Goal: Book appointment/travel/reservation

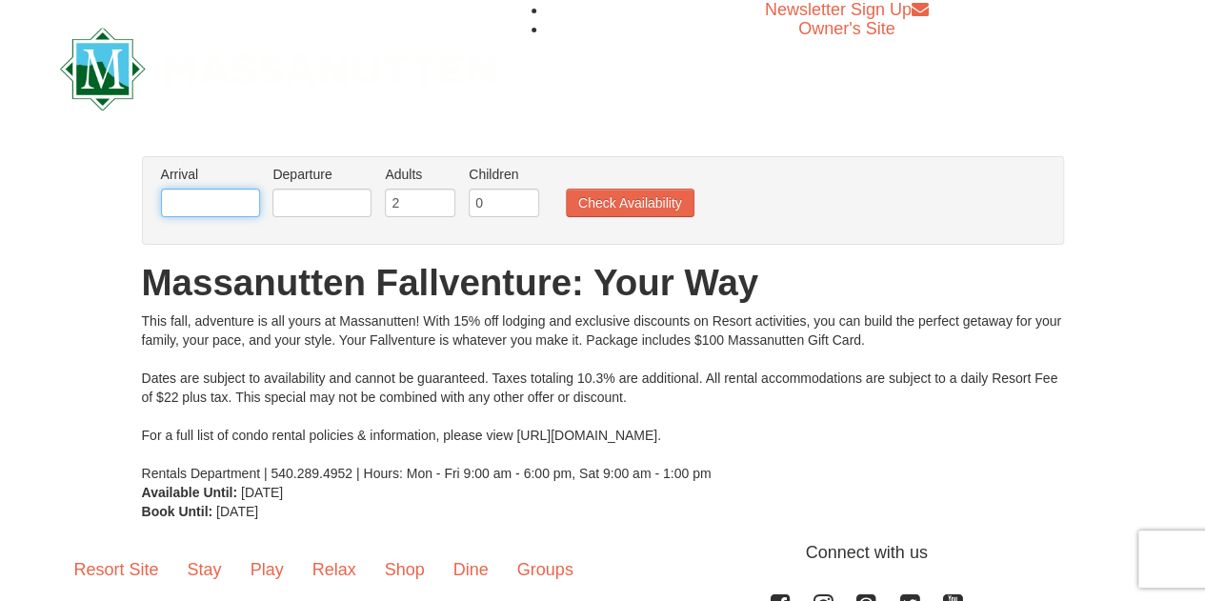
click at [208, 208] on input "text" at bounding box center [210, 203] width 99 height 29
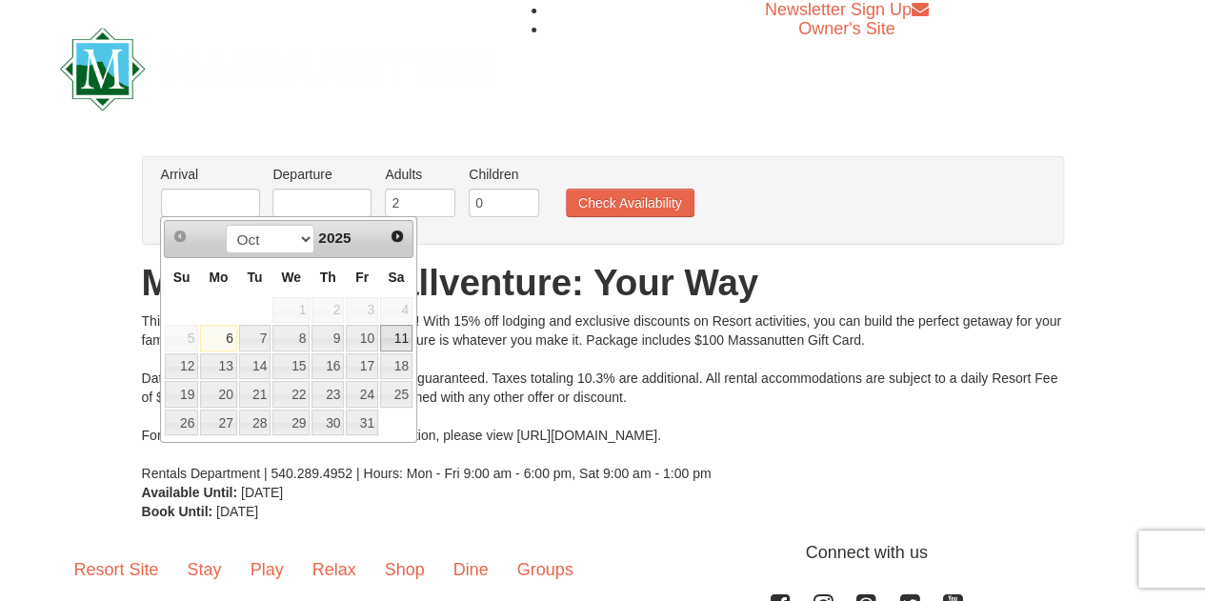
click at [396, 335] on link "11" at bounding box center [396, 338] width 32 height 27
type input "[DATE]"
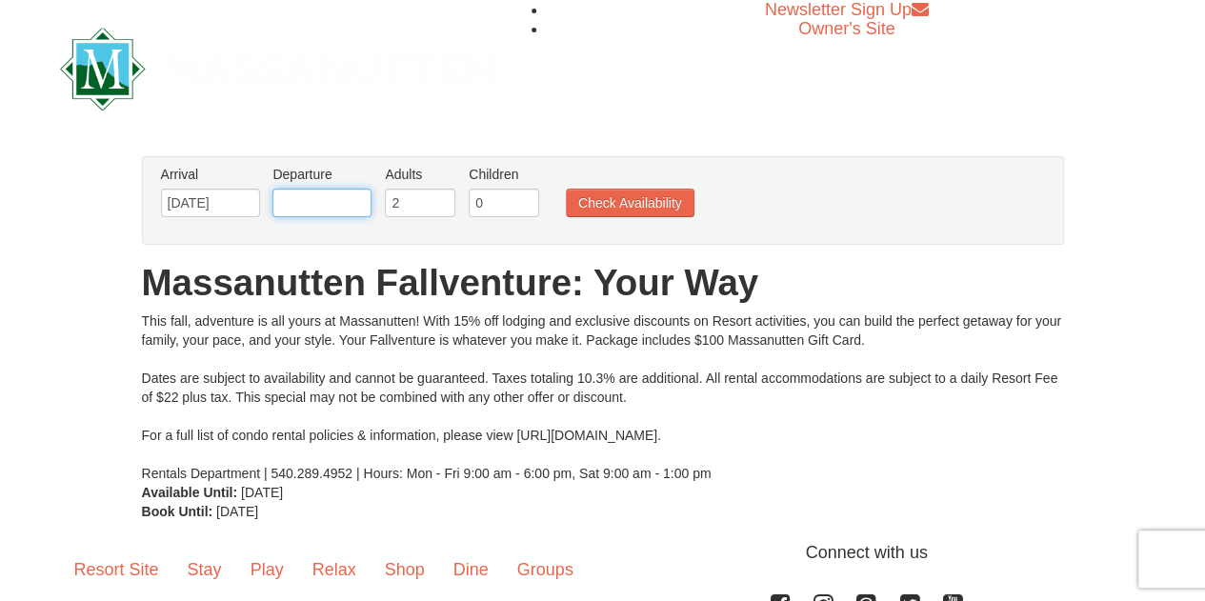
click at [341, 207] on input "text" at bounding box center [321, 203] width 99 height 29
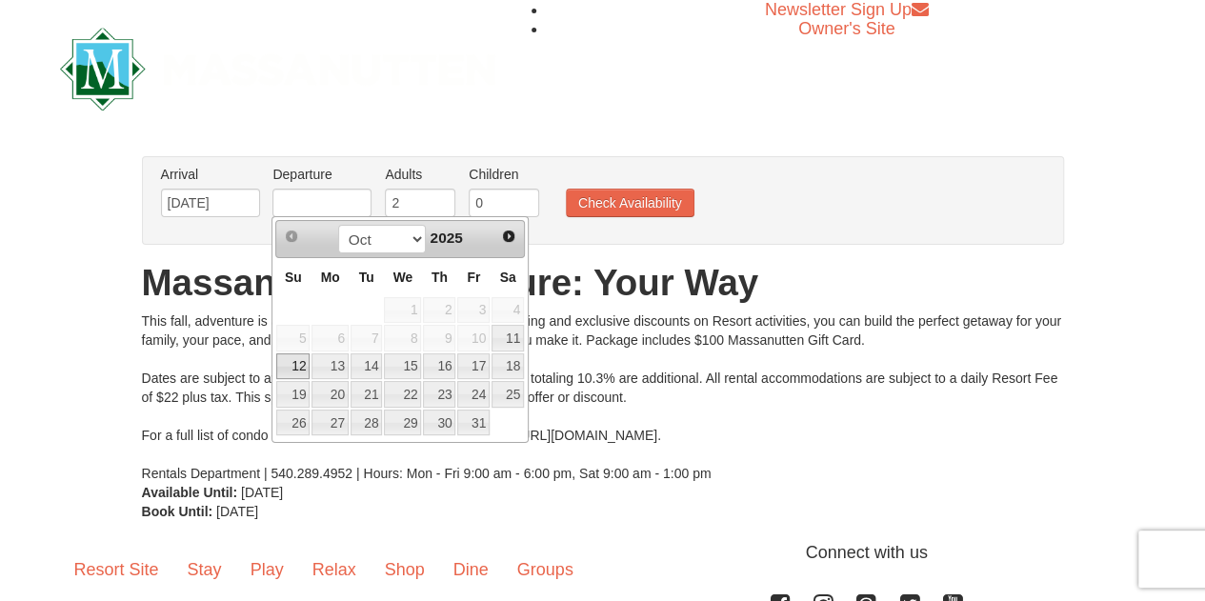
click at [297, 361] on link "12" at bounding box center [292, 366] width 33 height 27
type input "[DATE]"
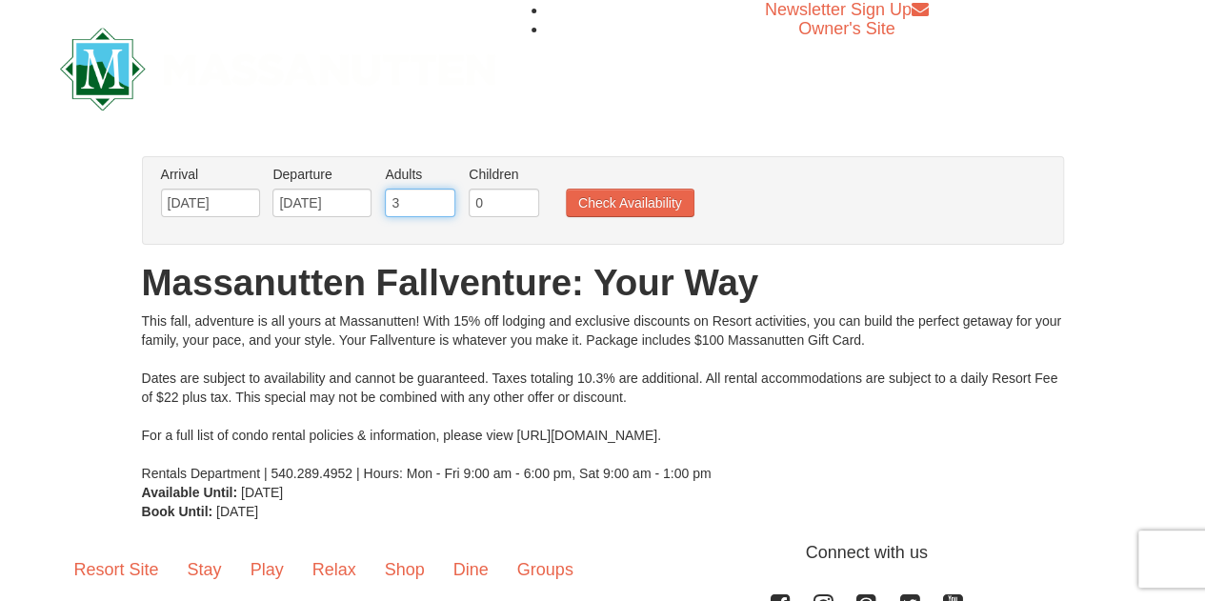
type input "3"
click at [440, 199] on input "3" at bounding box center [420, 203] width 70 height 29
click at [524, 201] on input "1" at bounding box center [504, 203] width 70 height 29
click at [524, 201] on input "2" at bounding box center [504, 203] width 70 height 29
type input "3"
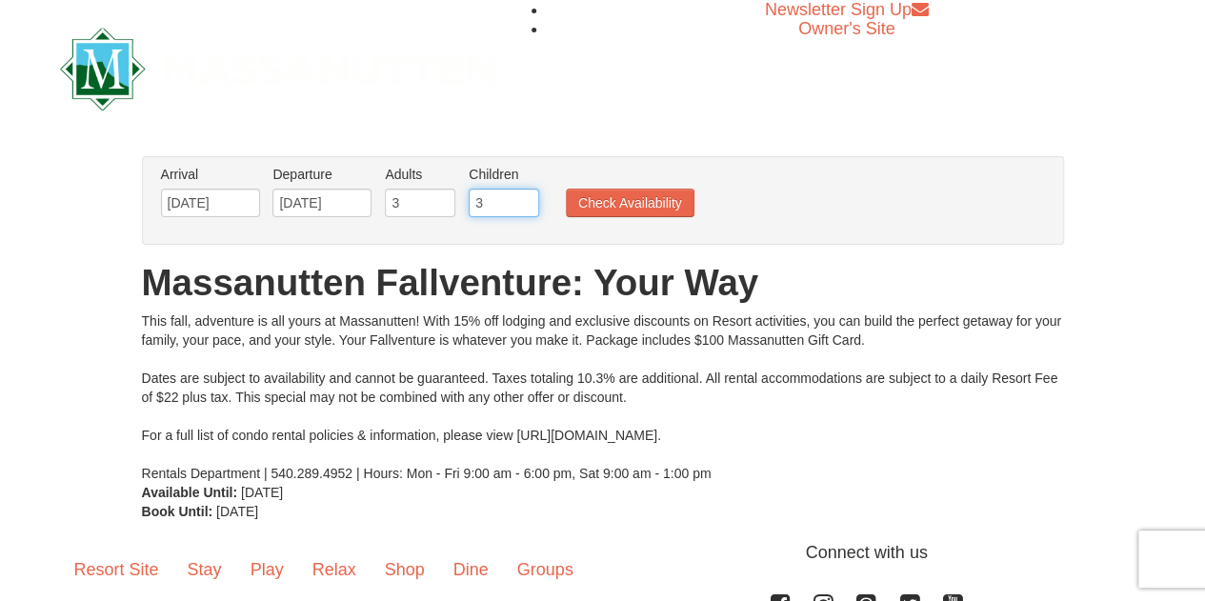
click at [524, 201] on input "3" at bounding box center [504, 203] width 70 height 29
click at [573, 199] on button "Check Availability" at bounding box center [630, 203] width 129 height 29
click at [237, 207] on input "[DATE]" at bounding box center [210, 203] width 99 height 29
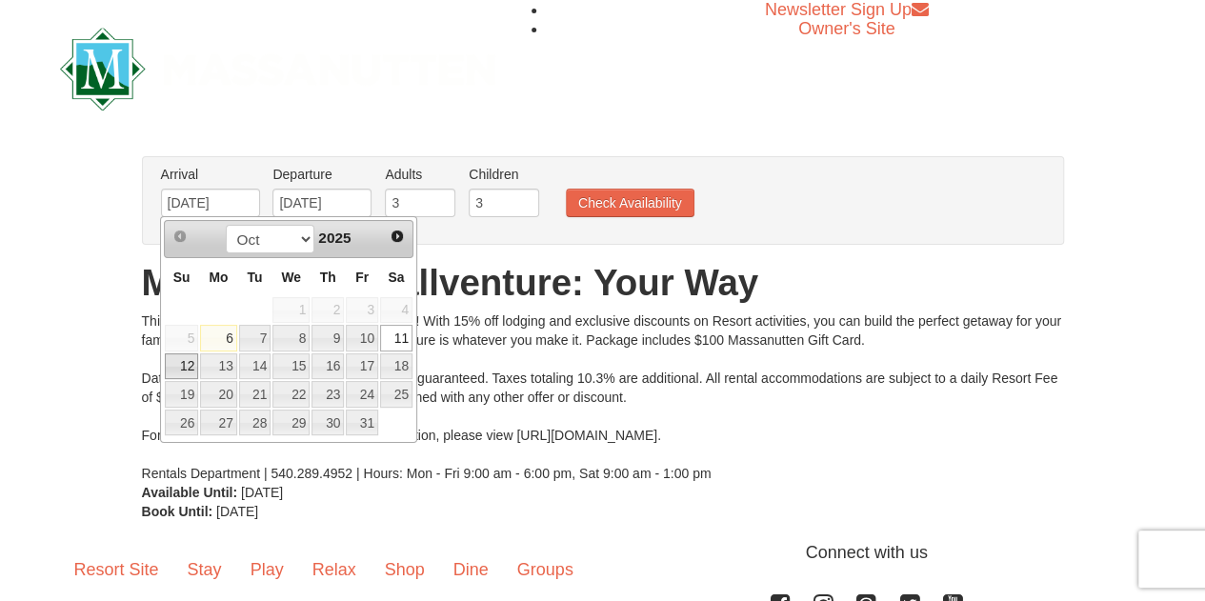
click at [185, 359] on link "12" at bounding box center [181, 366] width 33 height 27
type input "[DATE]"
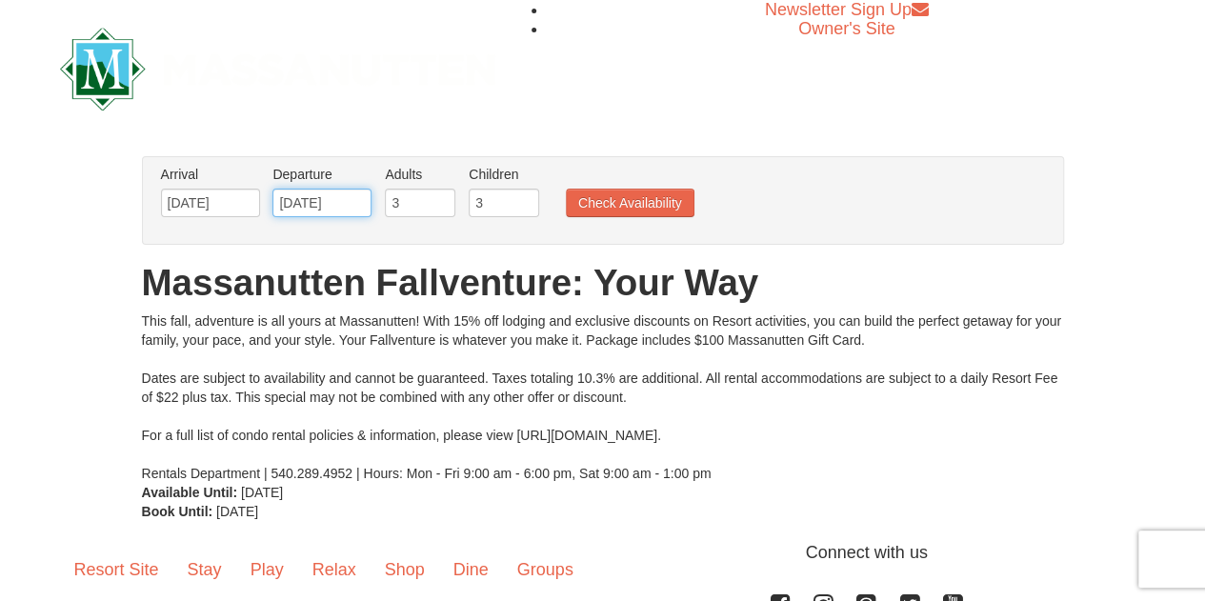
click at [290, 207] on input "[DATE]" at bounding box center [321, 203] width 99 height 29
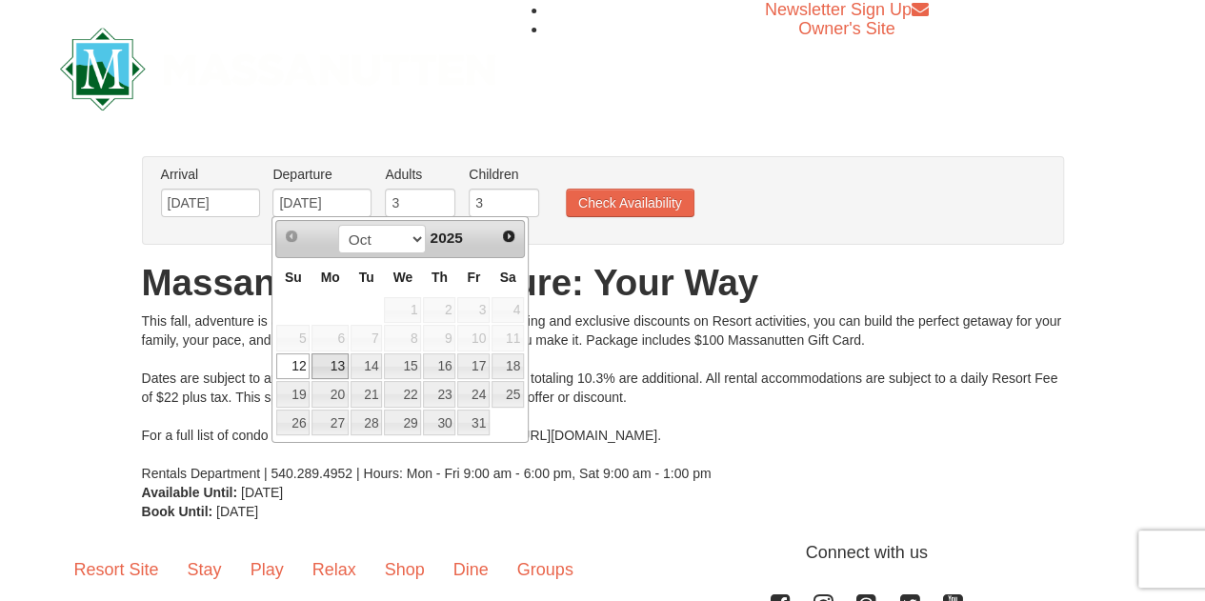
click at [325, 362] on link "13" at bounding box center [329, 366] width 36 height 27
type input "[DATE]"
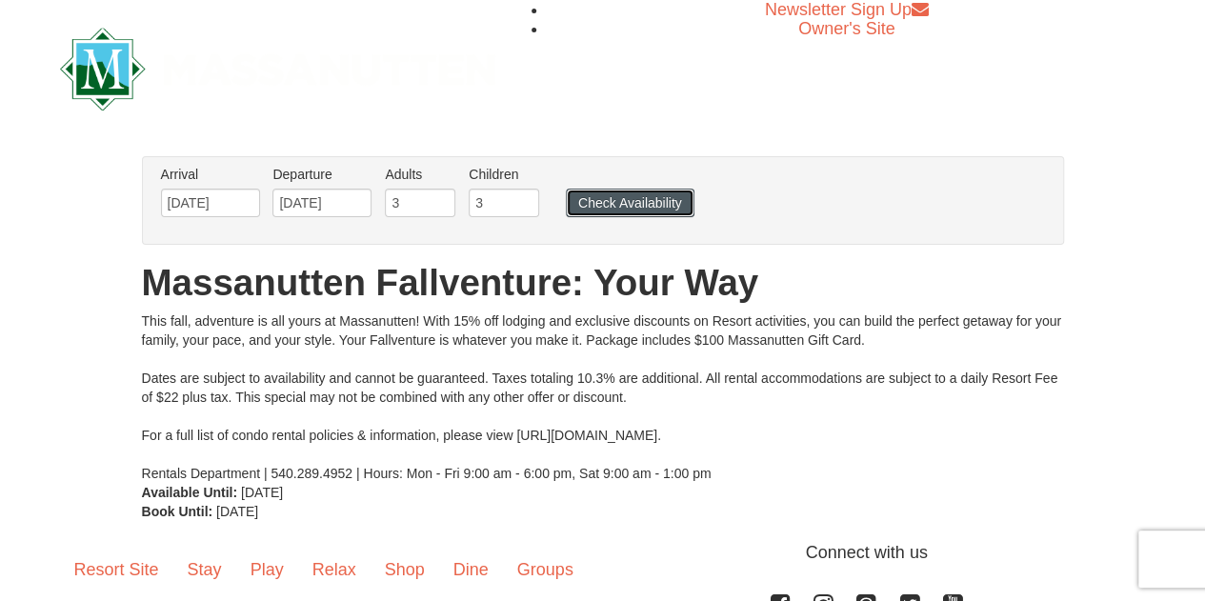
click at [594, 209] on button "Check Availability" at bounding box center [630, 203] width 129 height 29
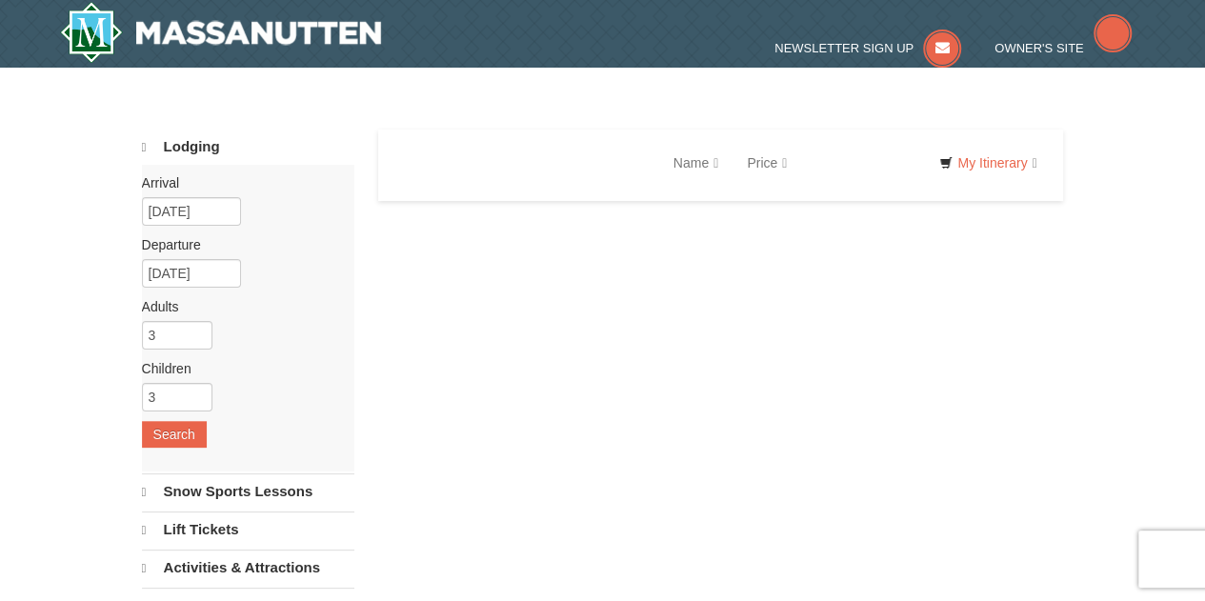
select select "10"
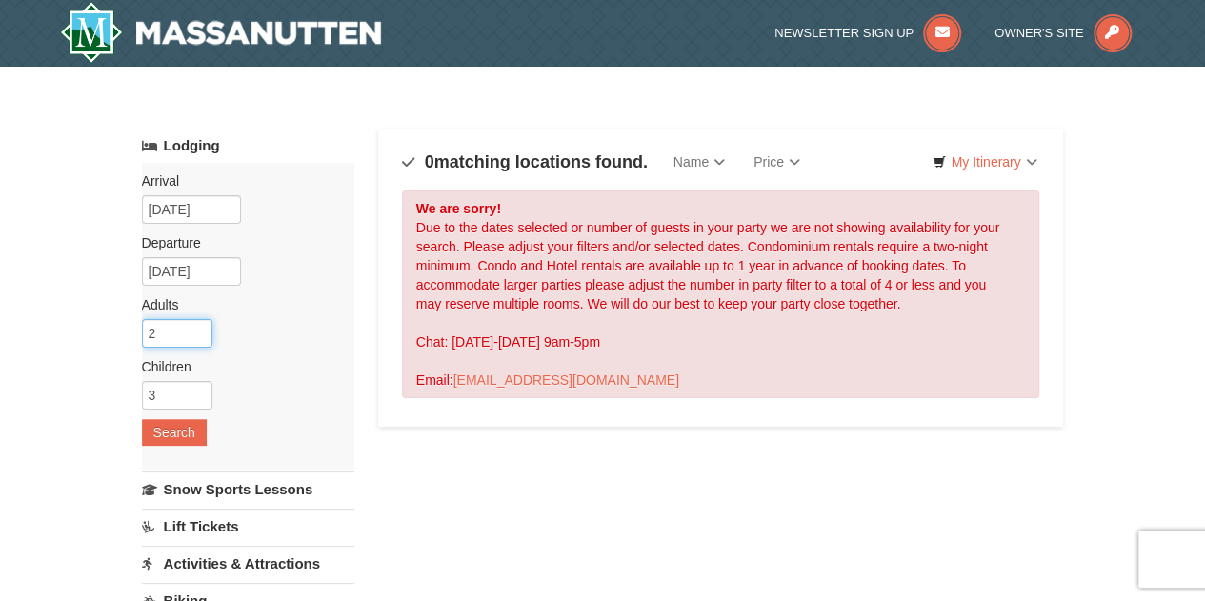
type input "2"
click at [201, 340] on input "2" at bounding box center [177, 333] width 70 height 29
click at [185, 423] on button "Search" at bounding box center [174, 432] width 65 height 27
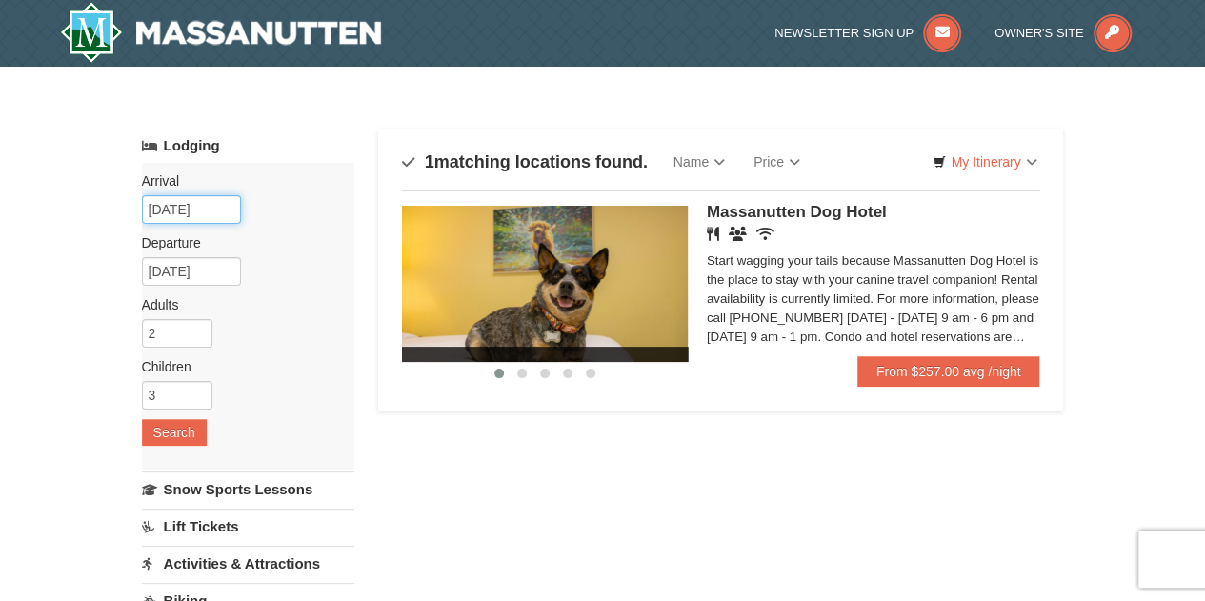
click at [144, 208] on input "10/11/2025" at bounding box center [191, 209] width 99 height 29
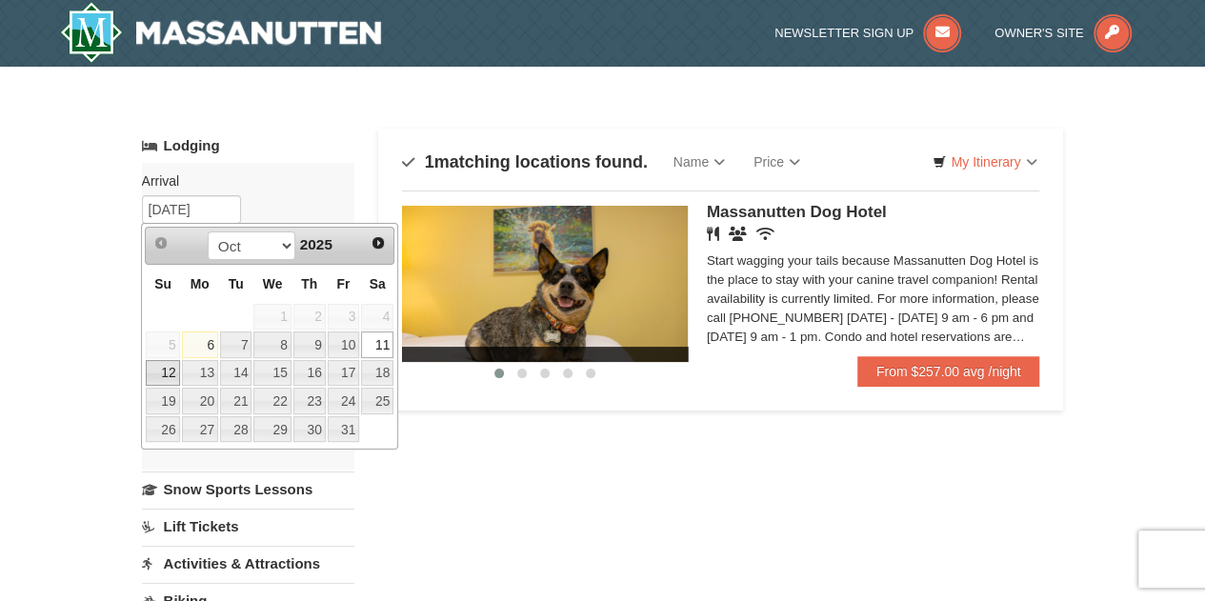
click at [166, 371] on link "12" at bounding box center [162, 373] width 33 height 27
type input "[DATE]"
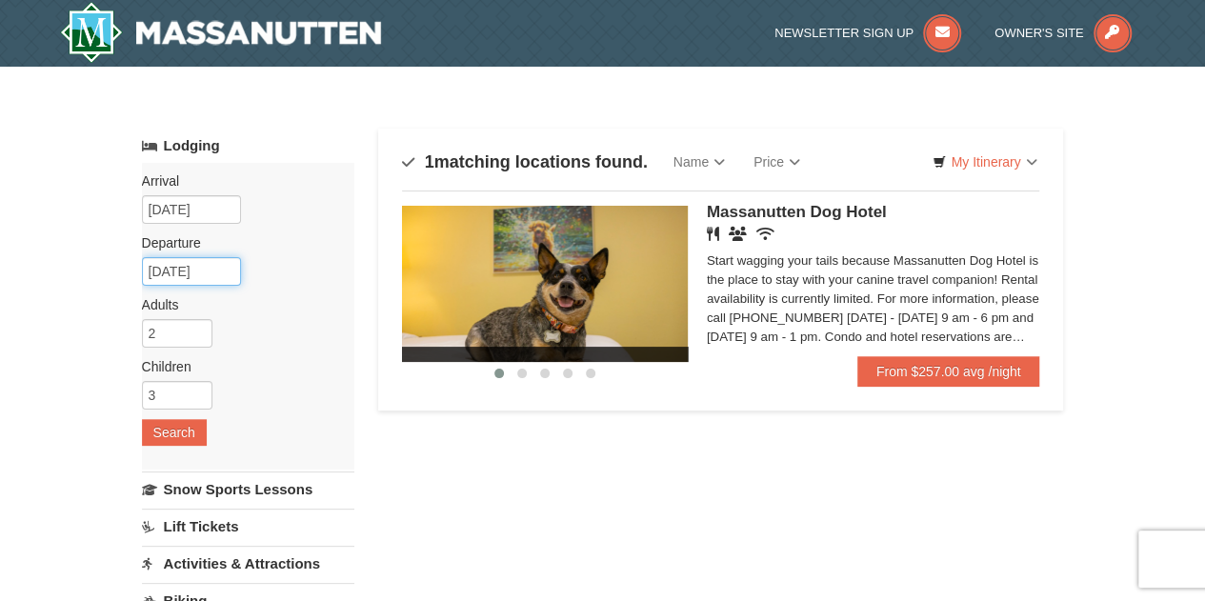
click at [192, 283] on input "[DATE]" at bounding box center [191, 271] width 99 height 29
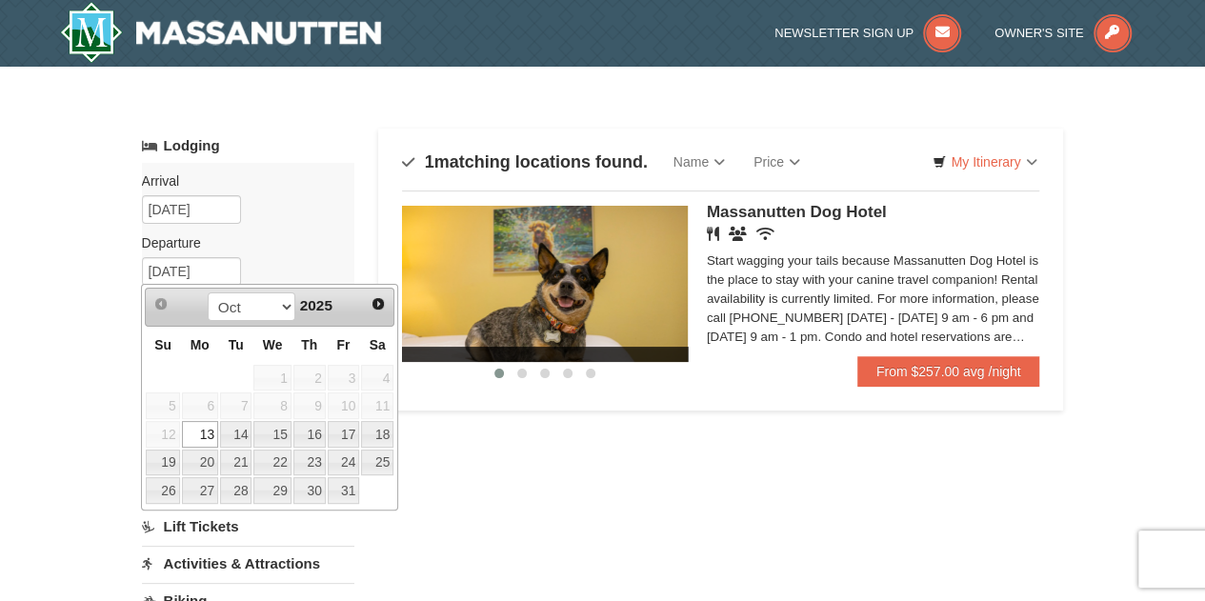
click at [210, 435] on link "13" at bounding box center [200, 434] width 36 height 27
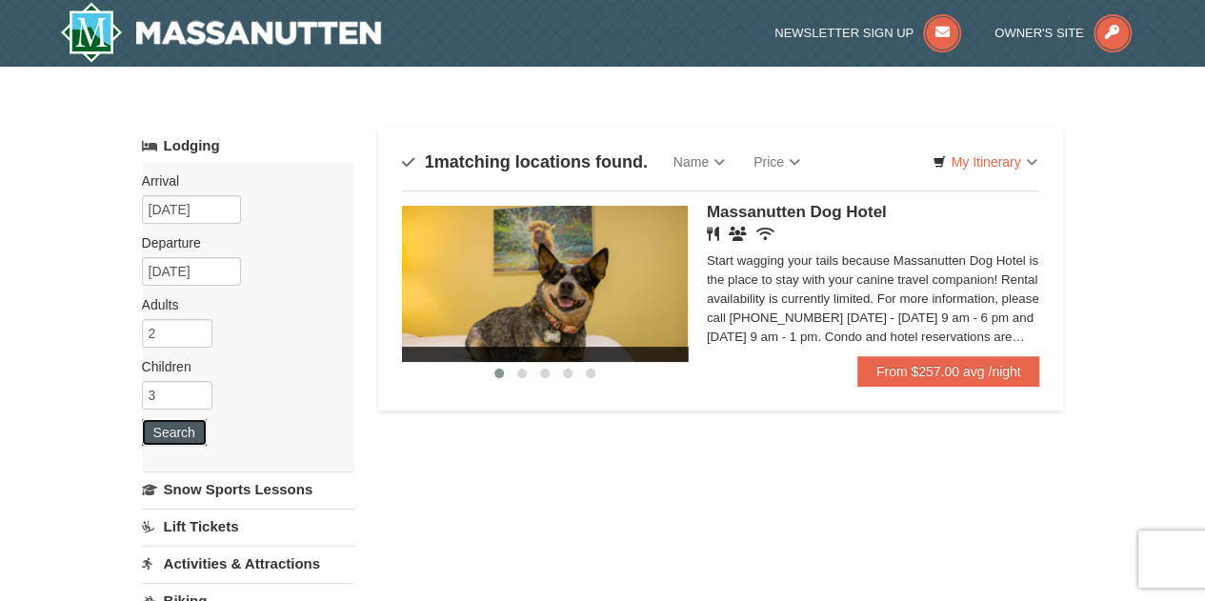
click at [193, 437] on button "Search" at bounding box center [174, 432] width 65 height 27
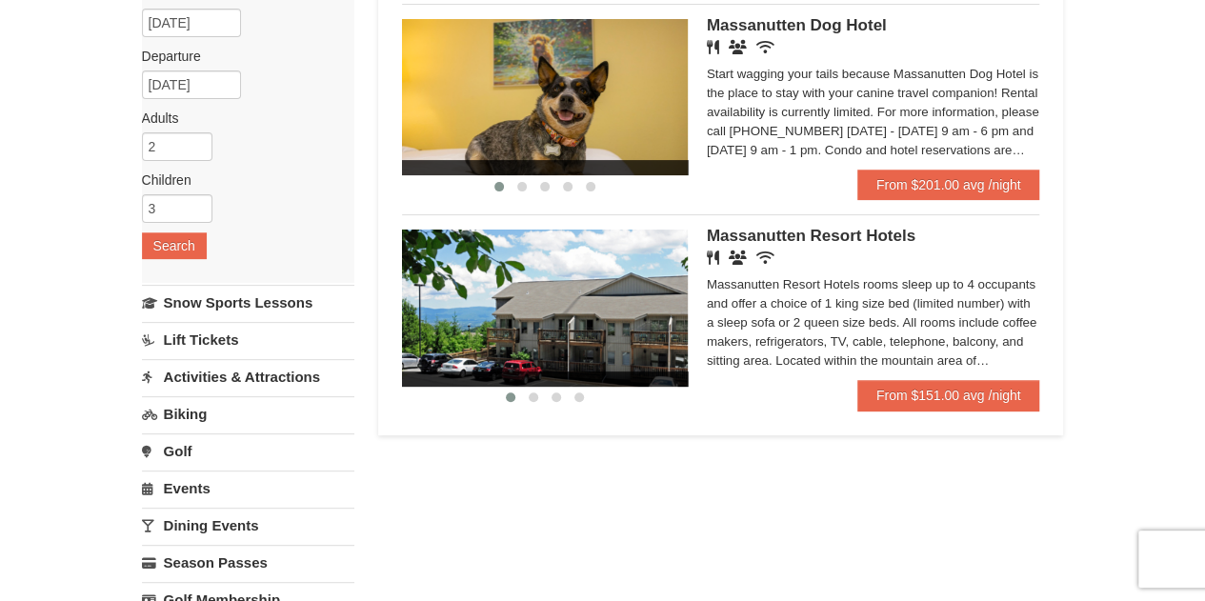
scroll to position [95, 0]
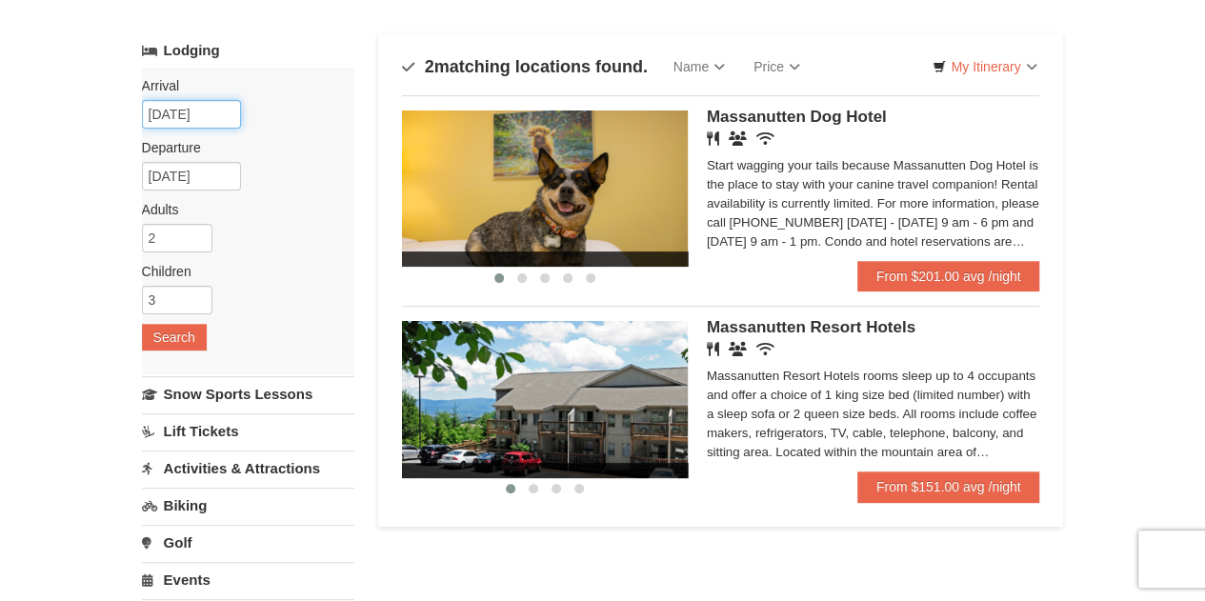
click at [202, 124] on input "[DATE]" at bounding box center [191, 114] width 99 height 29
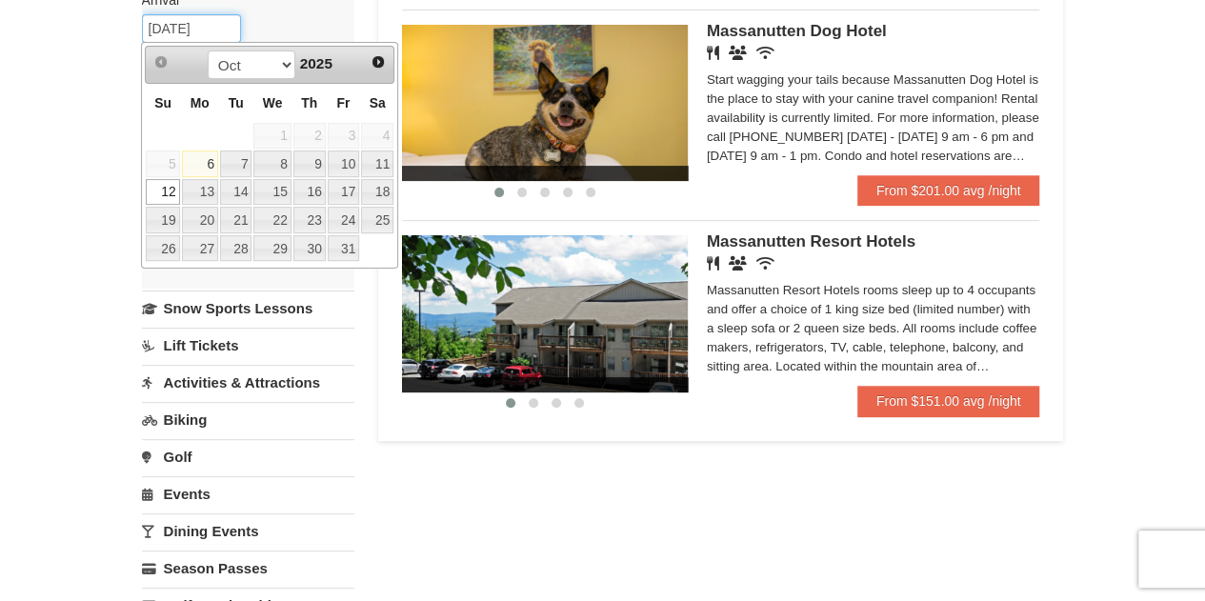
scroll to position [286, 0]
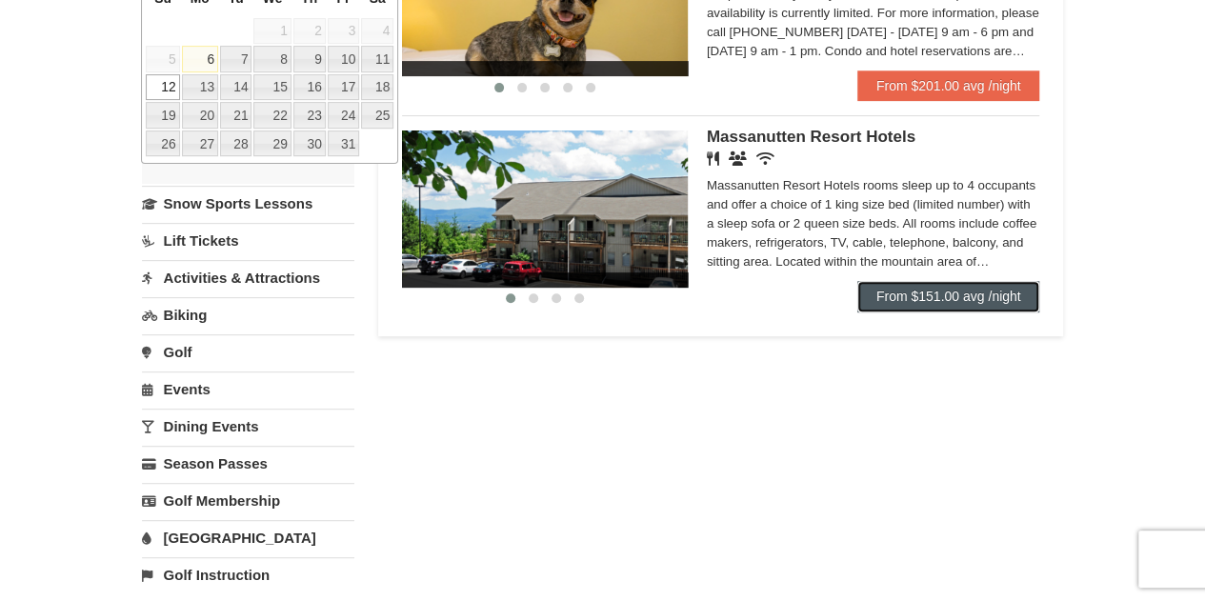
click at [907, 291] on link "From $151.00 avg /night" at bounding box center [948, 296] width 183 height 30
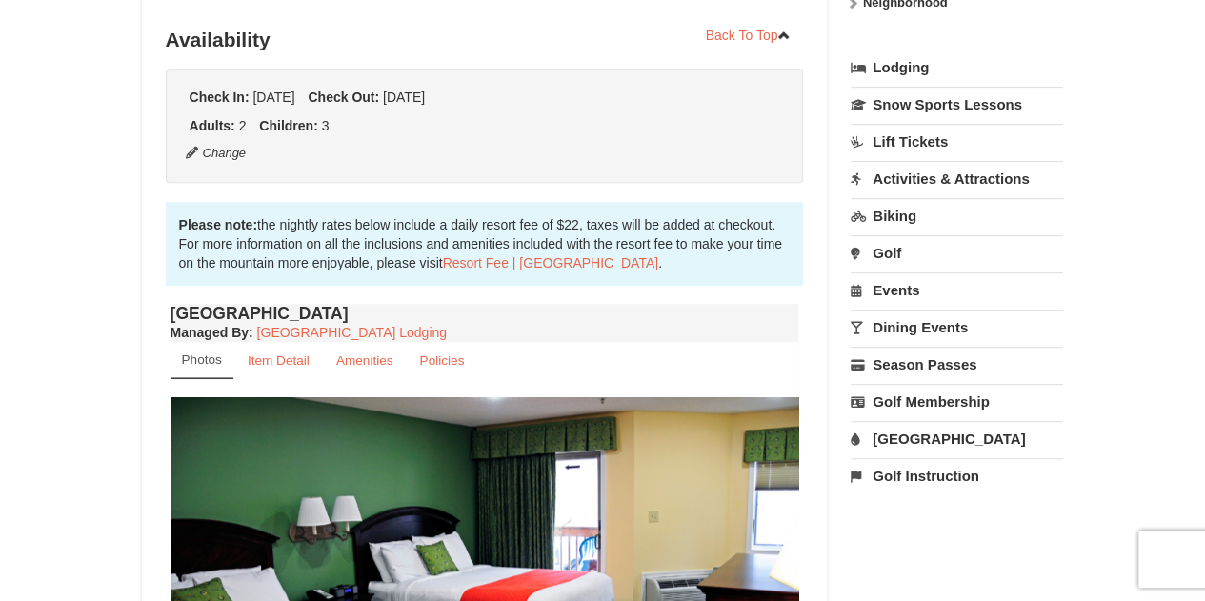
scroll to position [381, 0]
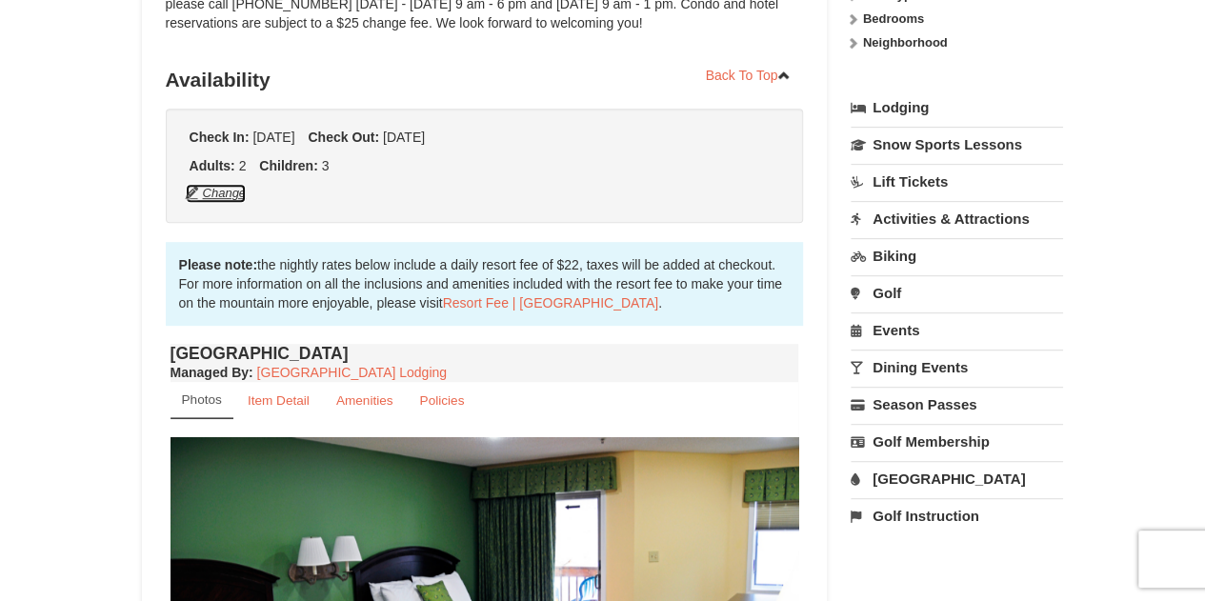
click at [231, 188] on button "Change" at bounding box center [216, 193] width 63 height 21
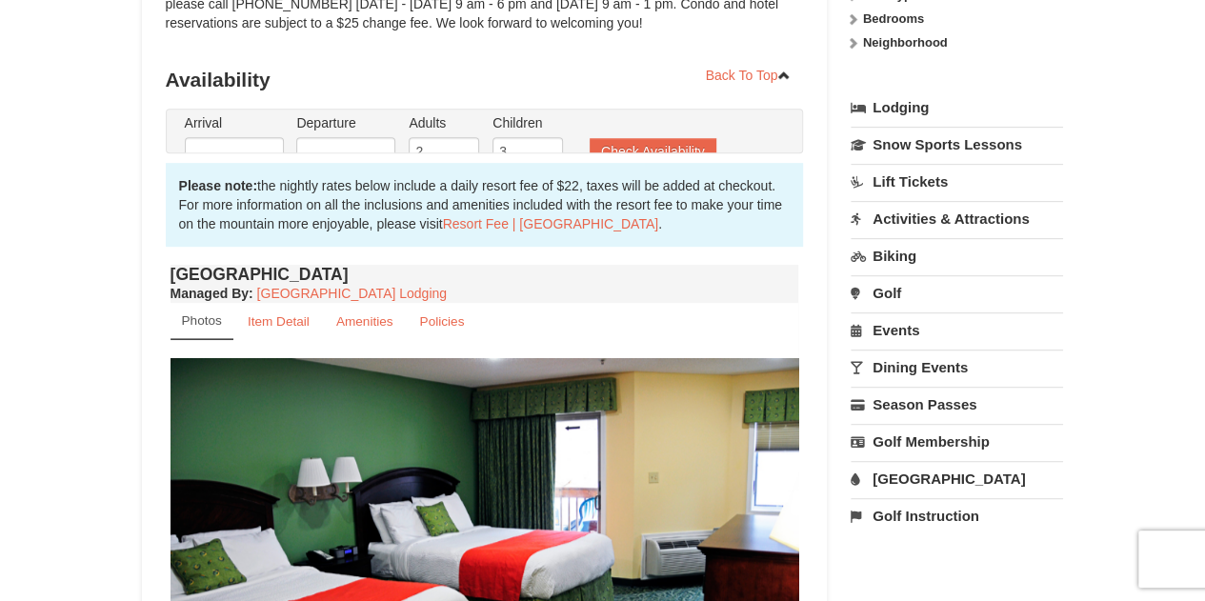
type input "[DATE]"
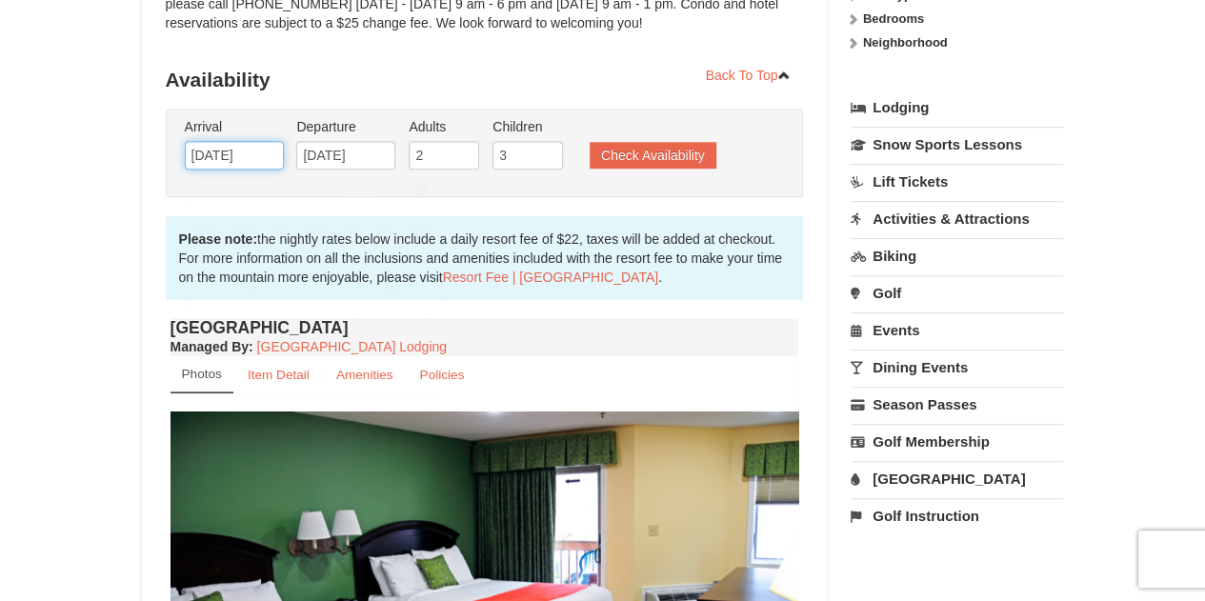
click at [241, 151] on input "[DATE]" at bounding box center [234, 155] width 99 height 29
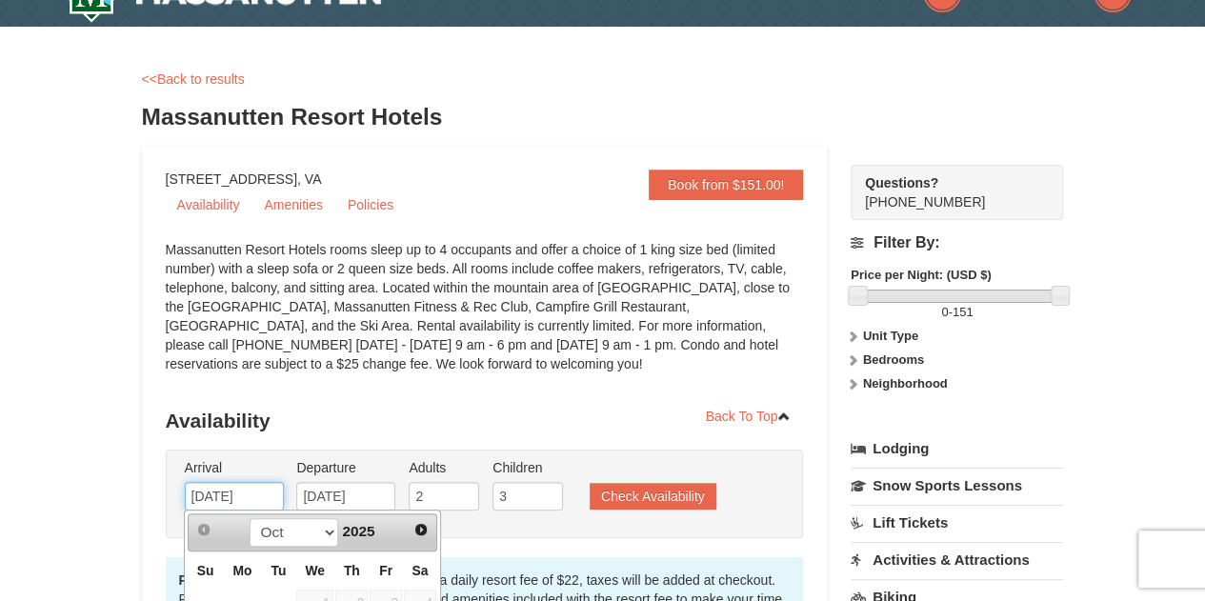
scroll to position [0, 0]
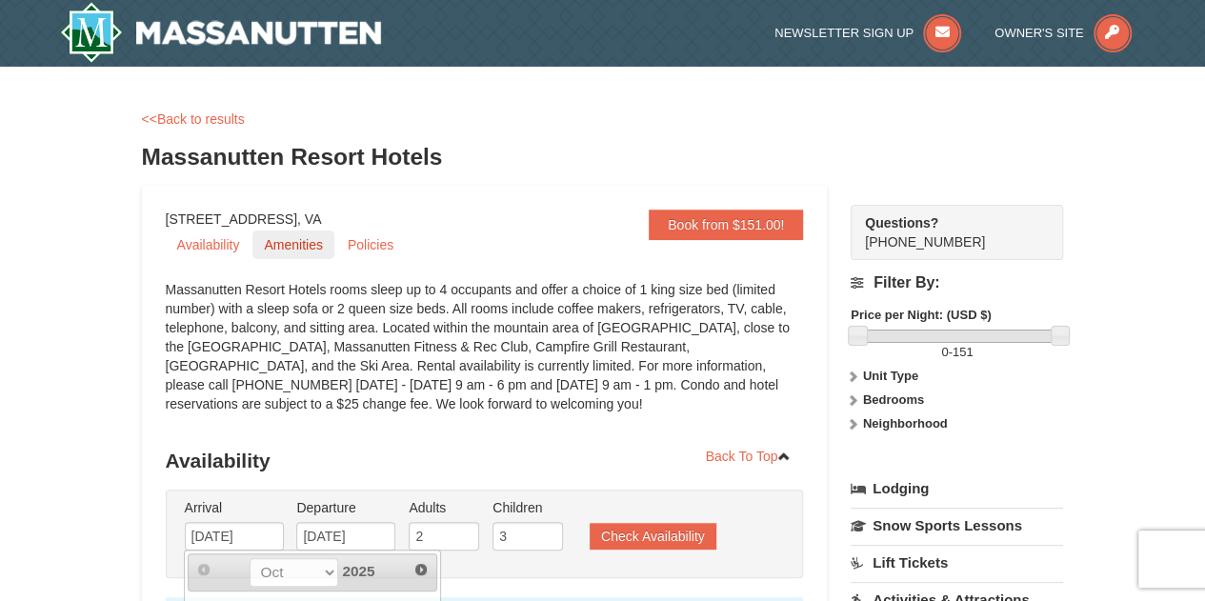
click at [297, 242] on link "Amenities" at bounding box center [292, 245] width 81 height 29
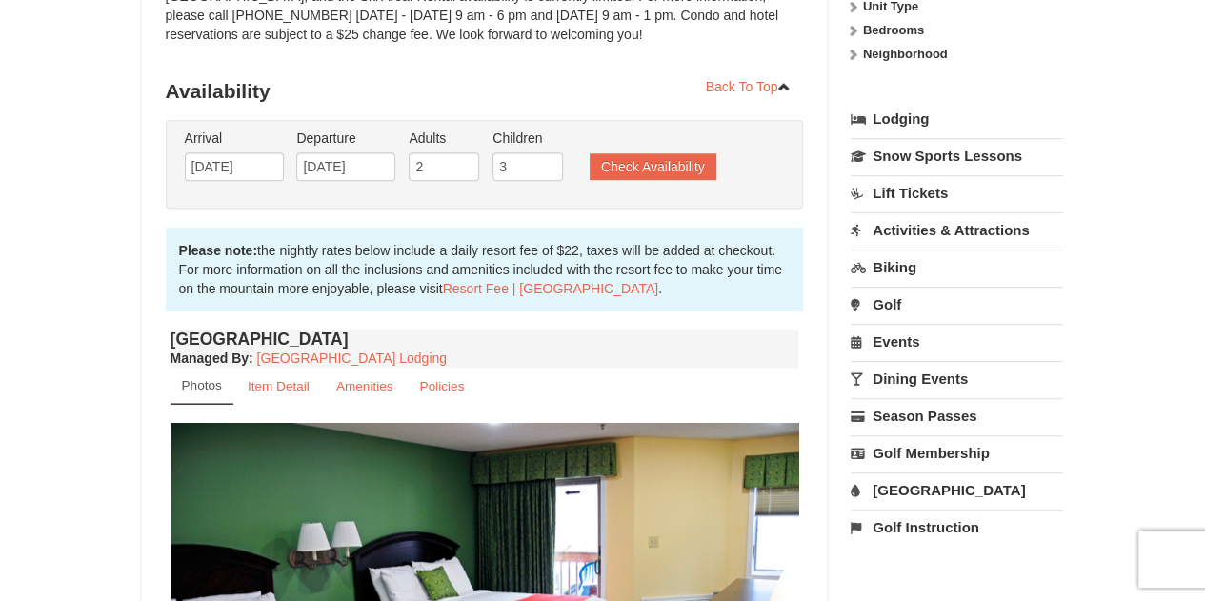
scroll to position [270, 0]
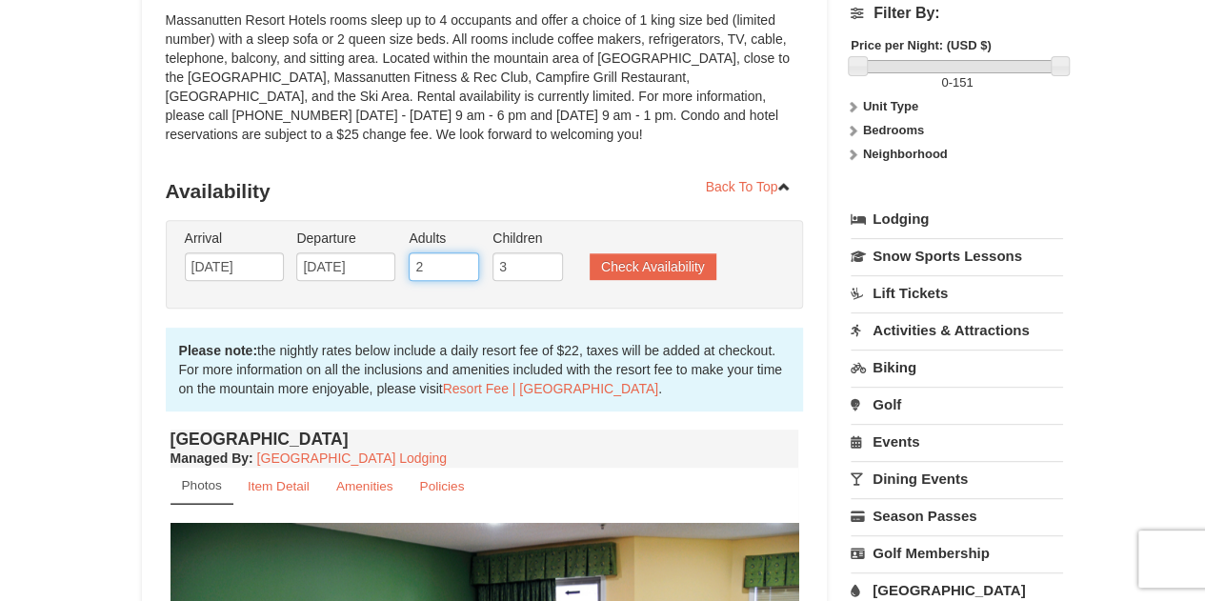
click at [415, 260] on input "2" at bounding box center [444, 266] width 70 height 29
type input "3"
click at [463, 265] on input "3" at bounding box center [444, 266] width 70 height 29
click at [621, 270] on button "Check Availability" at bounding box center [653, 266] width 127 height 27
